Goal: Task Accomplishment & Management: Manage account settings

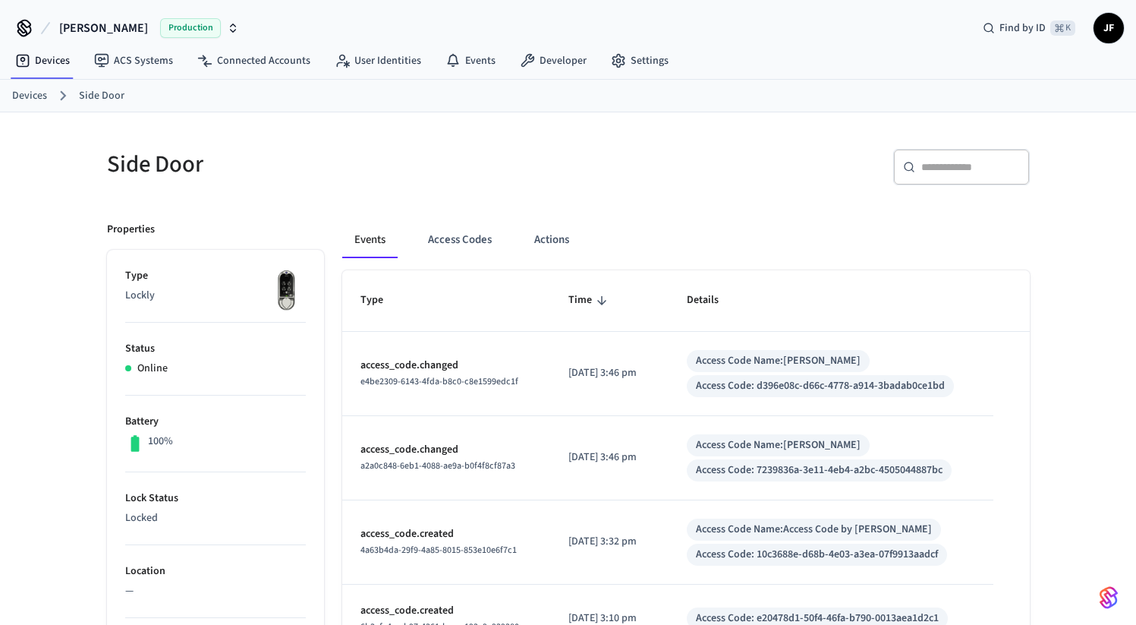
click at [457, 233] on button "Access Codes" at bounding box center [460, 240] width 88 height 36
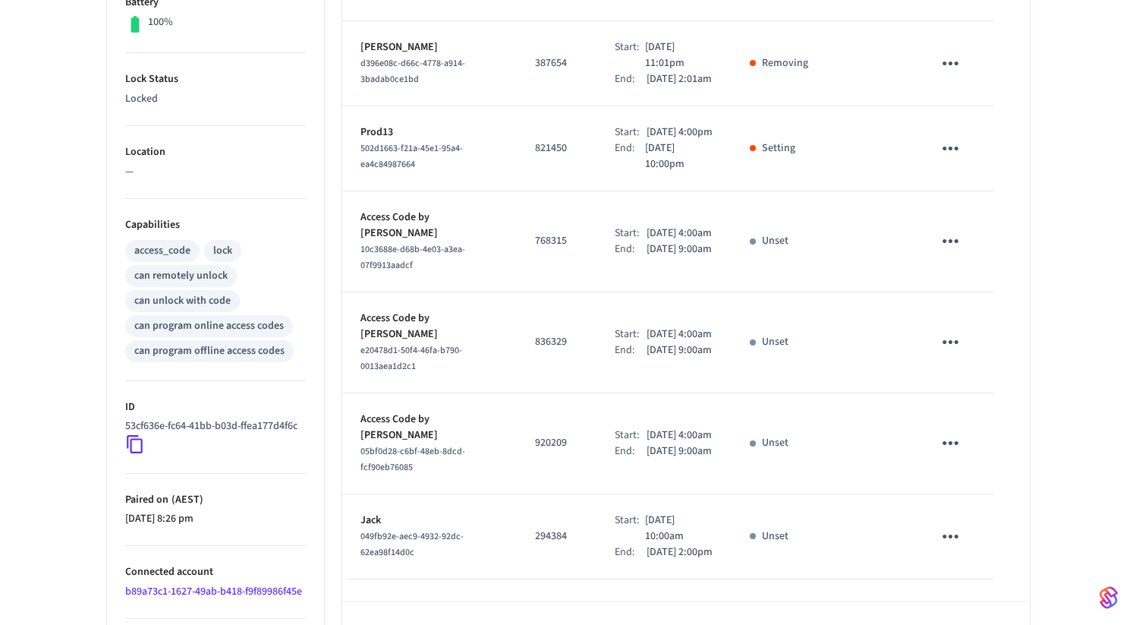
scroll to position [426, 0]
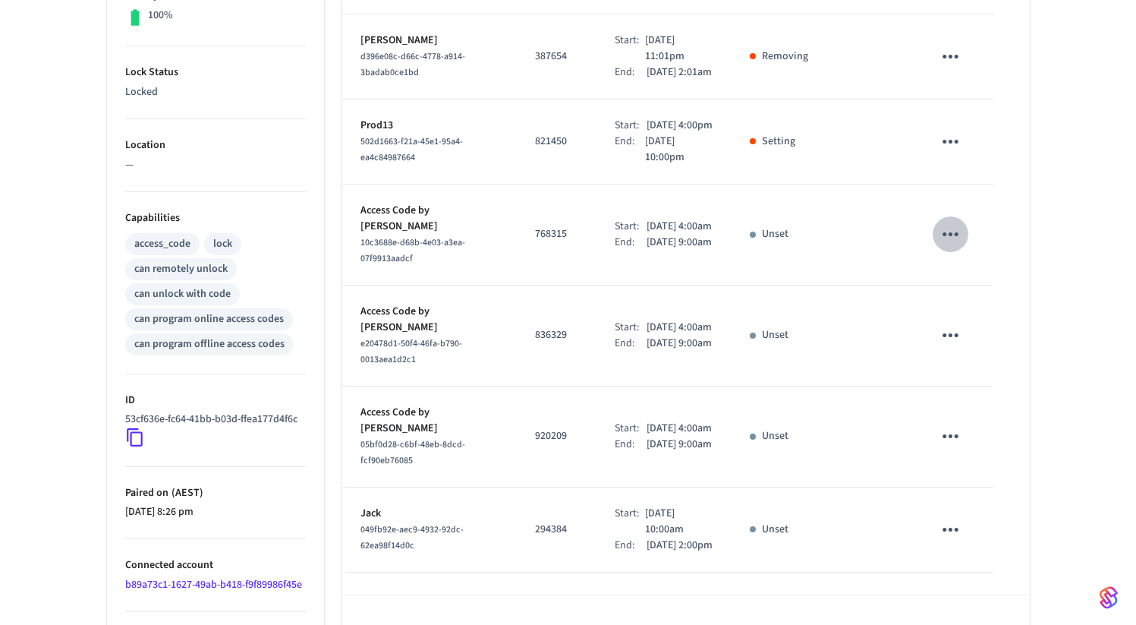
click at [953, 246] on icon "sticky table" at bounding box center [951, 234] width 24 height 24
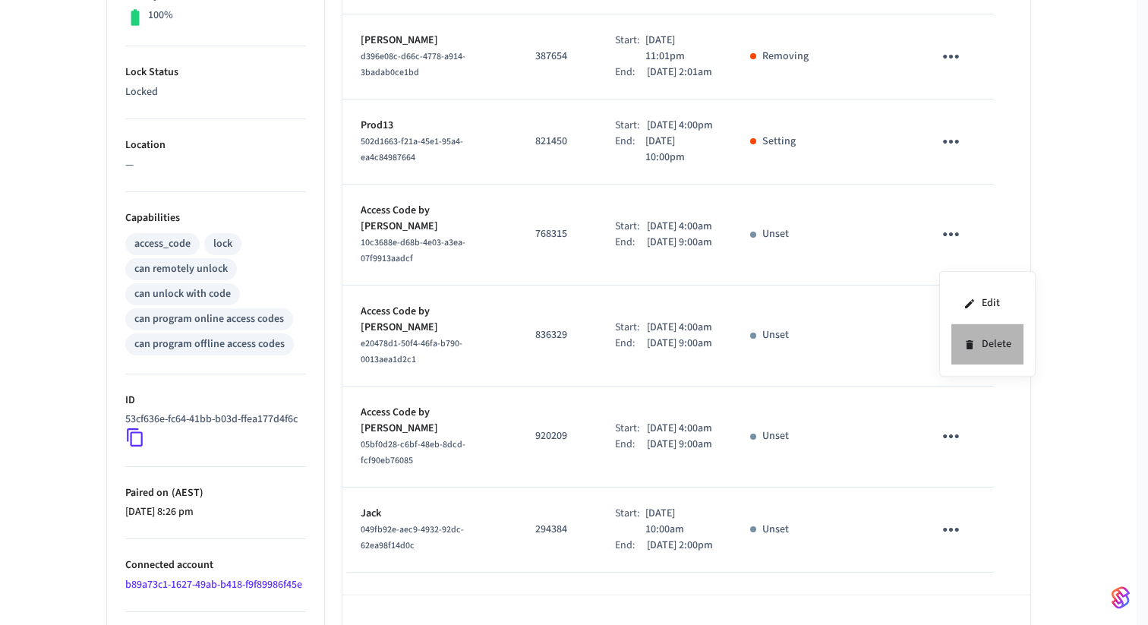
click at [964, 348] on icon at bounding box center [969, 345] width 12 height 12
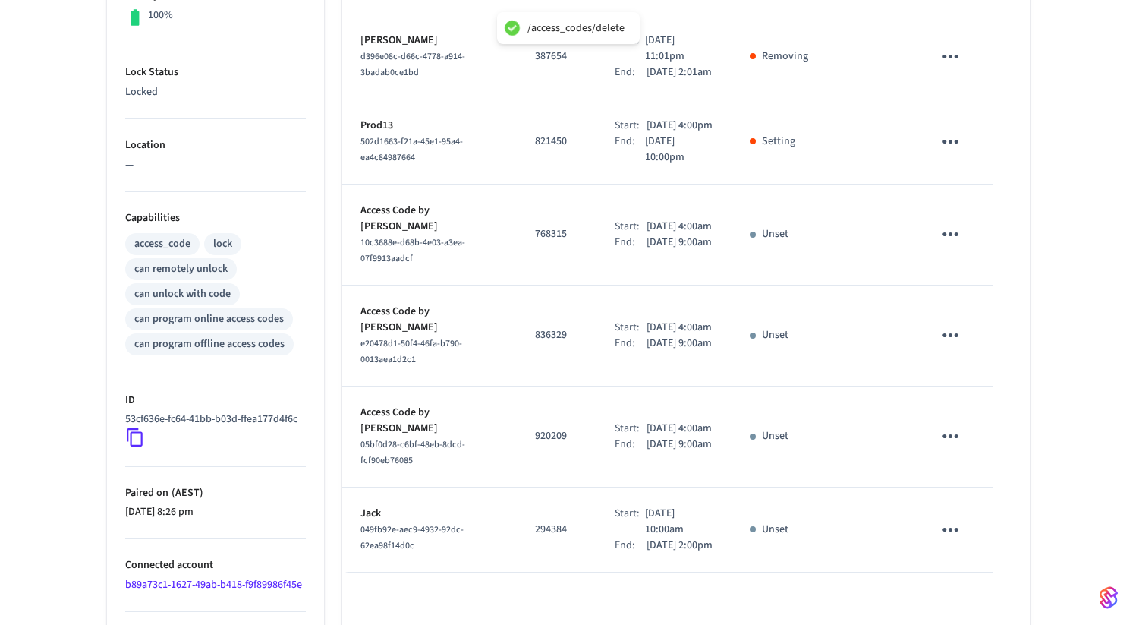
click at [943, 347] on icon "sticky table" at bounding box center [951, 335] width 24 height 24
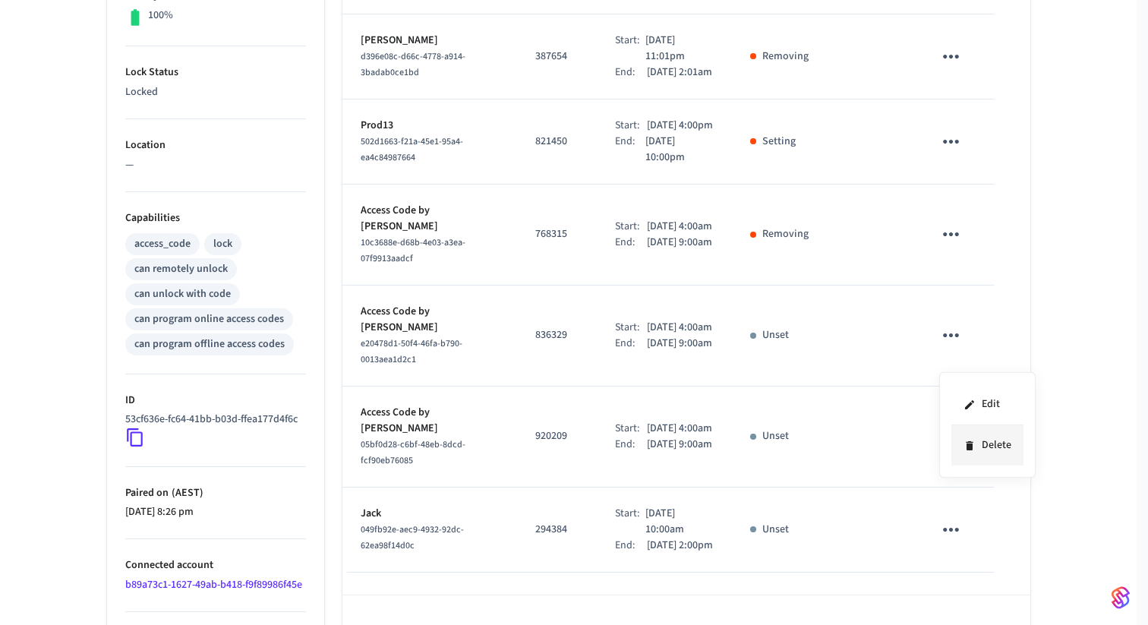
click at [974, 459] on li "Delete" at bounding box center [987, 445] width 72 height 40
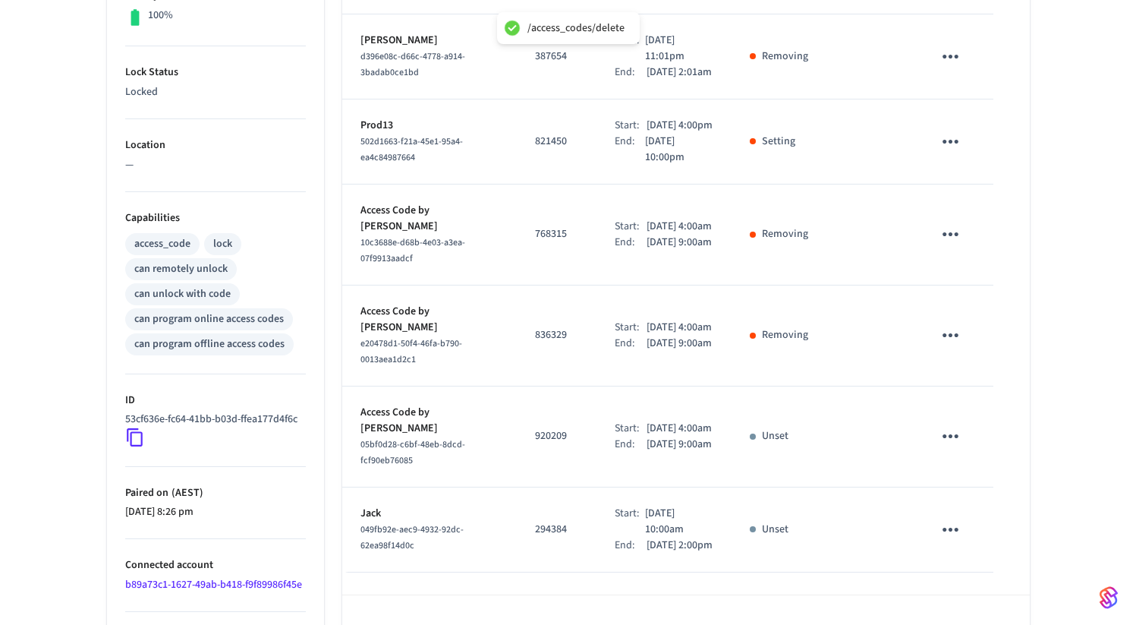
click at [948, 448] on icon "sticky table" at bounding box center [951, 436] width 24 height 24
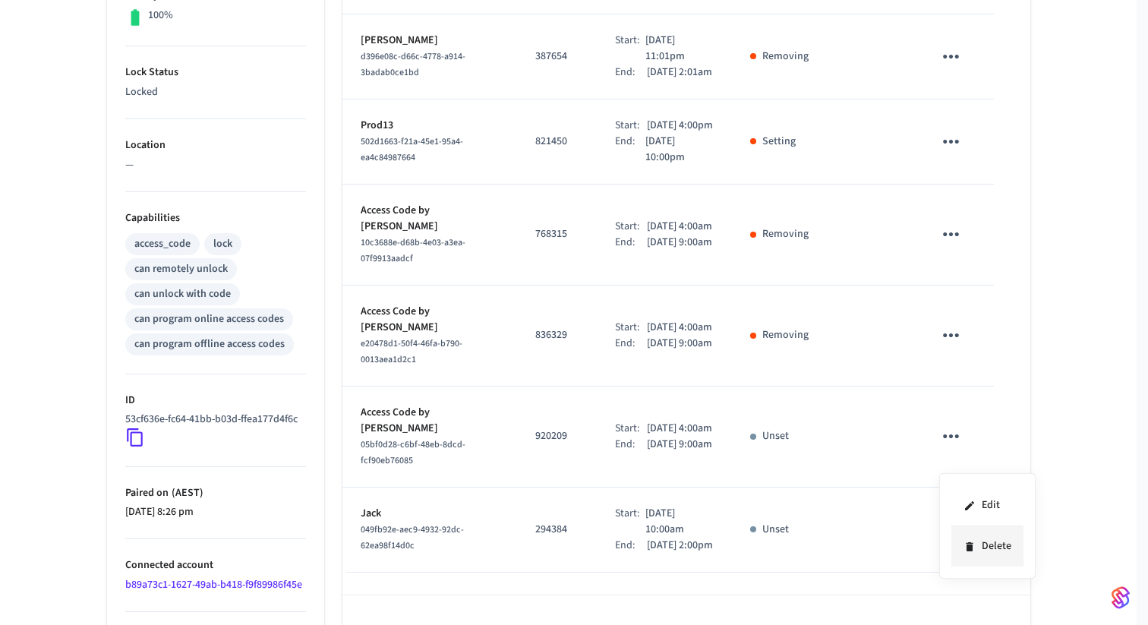
click at [953, 546] on li "Delete" at bounding box center [987, 546] width 72 height 40
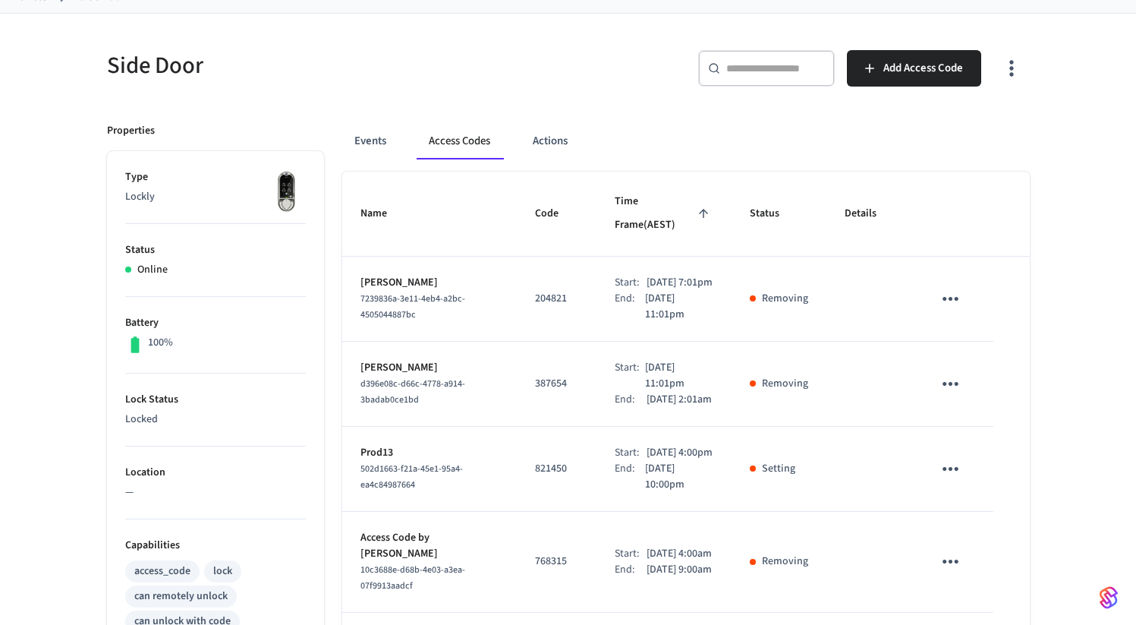
scroll to position [0, 0]
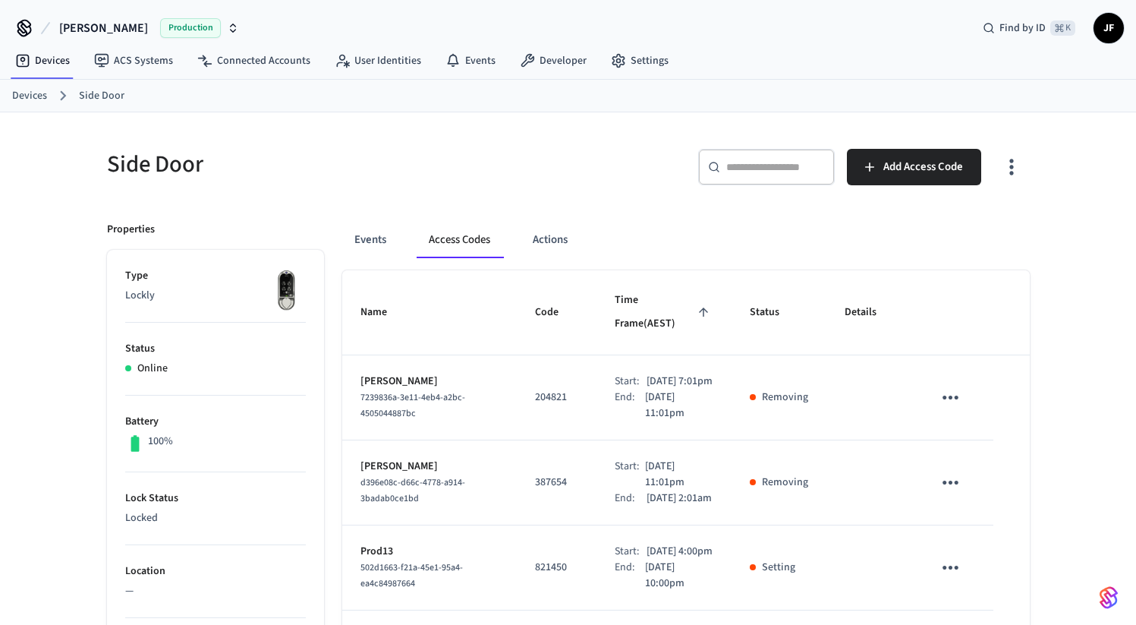
click at [1004, 184] on button "button" at bounding box center [1012, 167] width 36 height 61
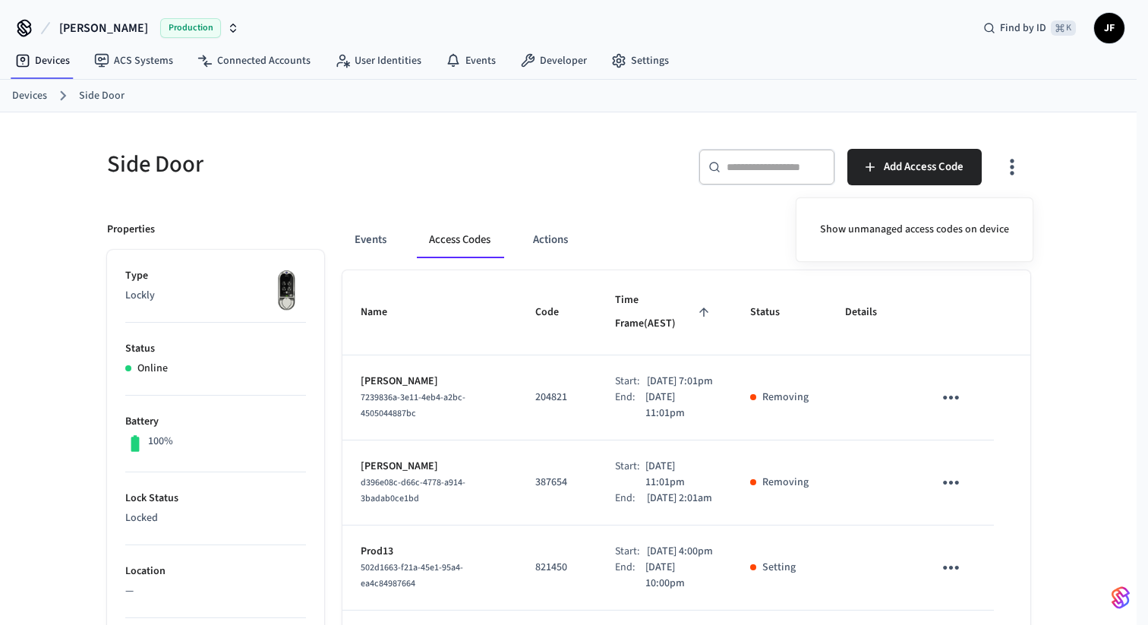
click at [1075, 191] on div at bounding box center [574, 312] width 1148 height 625
